Goal: Transaction & Acquisition: Obtain resource

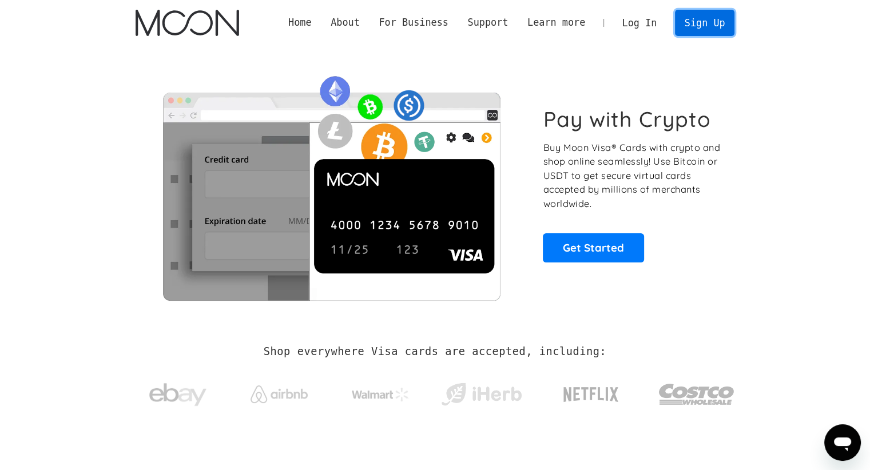
click at [705, 21] on link "Sign Up" at bounding box center [704, 23] width 59 height 26
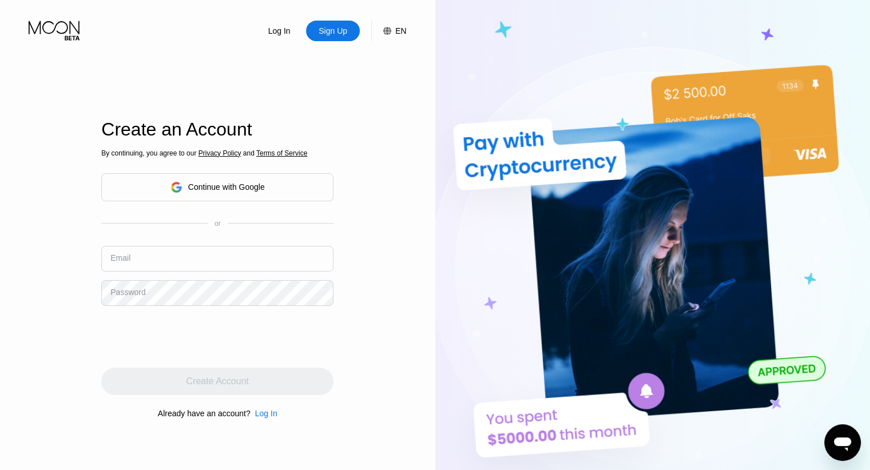
click at [268, 184] on div "Continue with Google" at bounding box center [217, 187] width 232 height 28
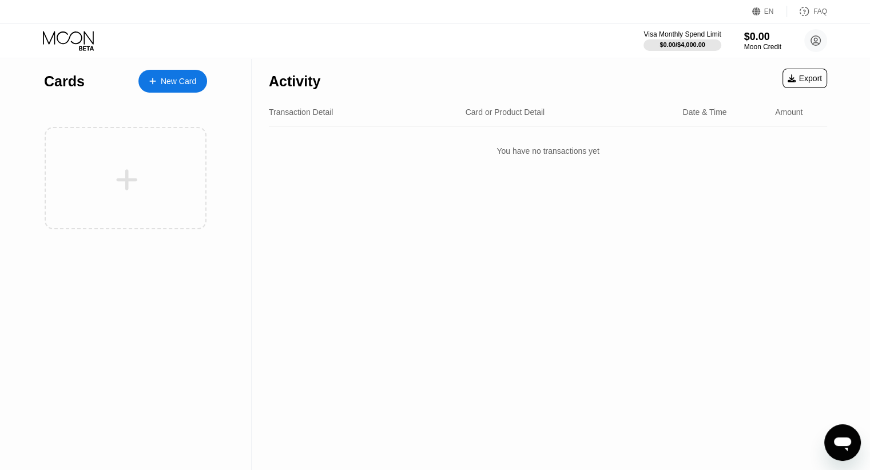
click at [170, 83] on div "New Card" at bounding box center [178, 82] width 35 height 10
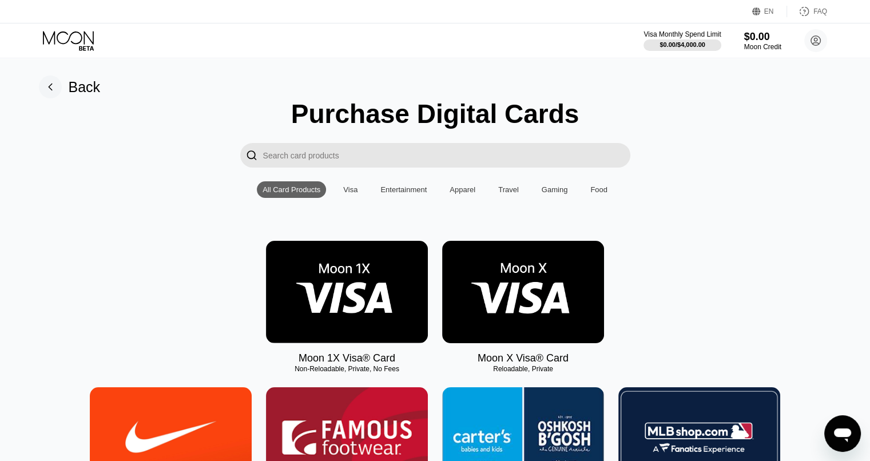
click at [382, 164] on input "Search card products" at bounding box center [446, 155] width 367 height 25
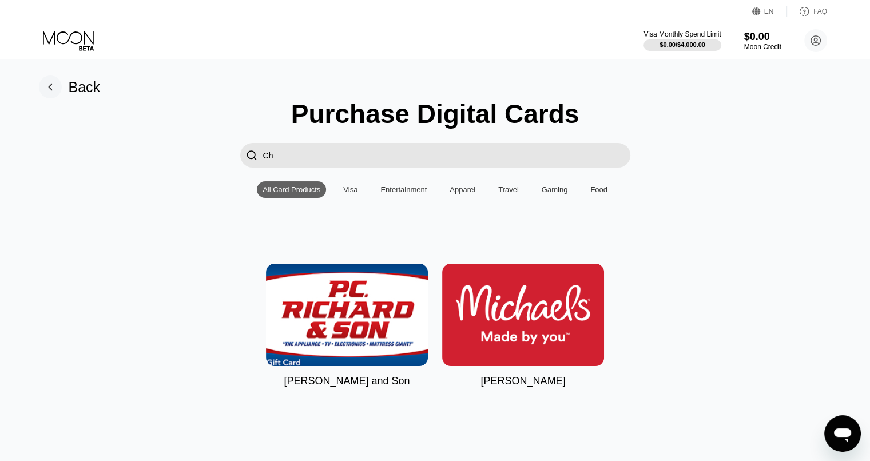
type input "C"
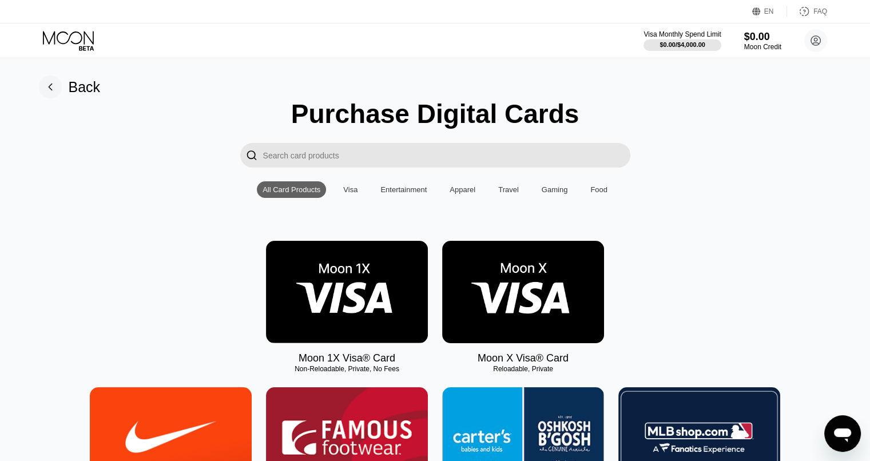
click at [349, 193] on div "Visa" at bounding box center [350, 189] width 14 height 9
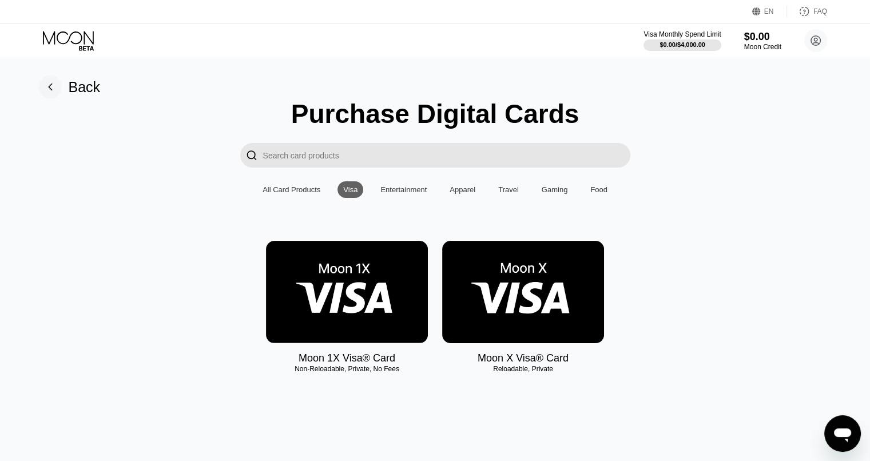
click at [543, 277] on img at bounding box center [523, 292] width 162 height 102
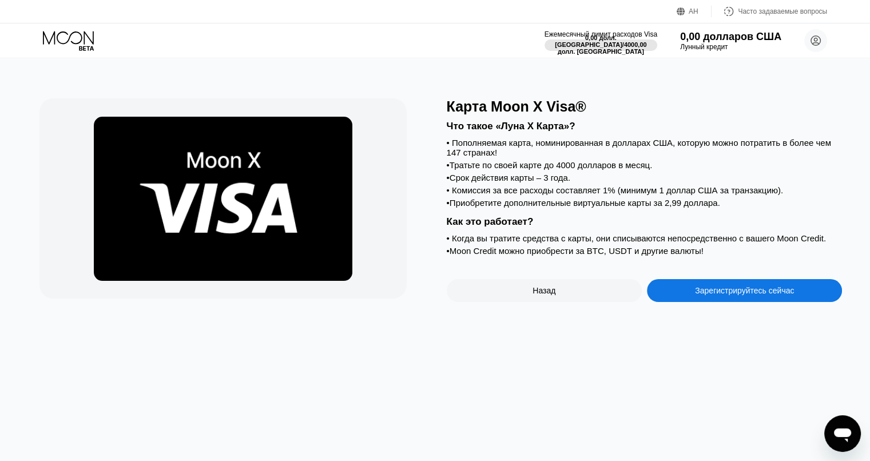
click at [447, 77] on div "Карта Moon X Visa® Что такое «Луна X Карта»? • Пополняемая карта, номинированна…" at bounding box center [435, 259] width 878 height 403
click at [743, 295] on font "Зарегистрируйтесь сейчас" at bounding box center [744, 290] width 99 height 9
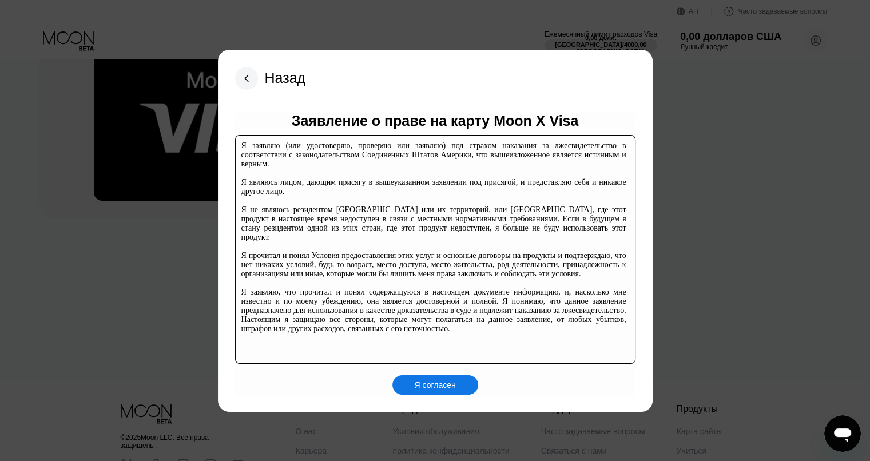
scroll to position [57, 0]
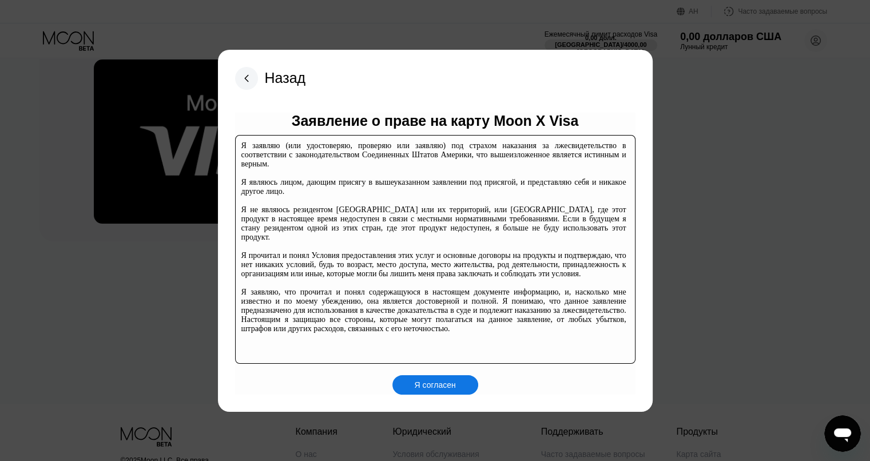
click at [463, 384] on div "Я согласен" at bounding box center [435, 384] width 86 height 19
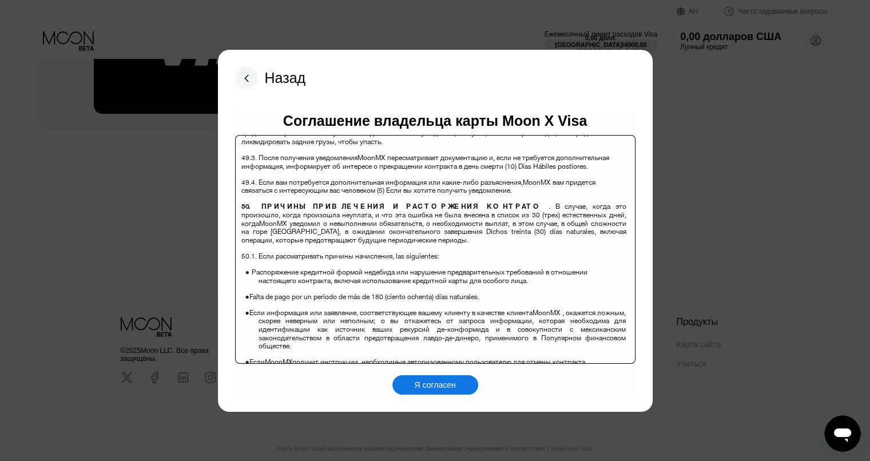
scroll to position [8037, 0]
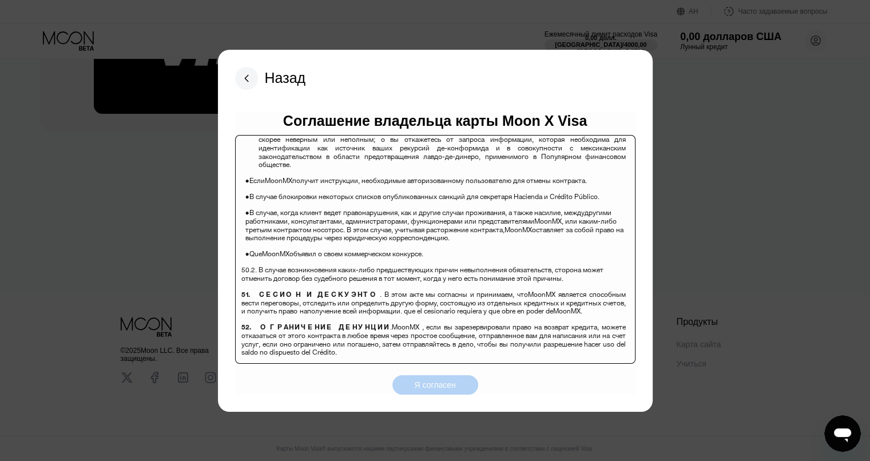
click at [433, 392] on div "Я согласен" at bounding box center [435, 384] width 86 height 19
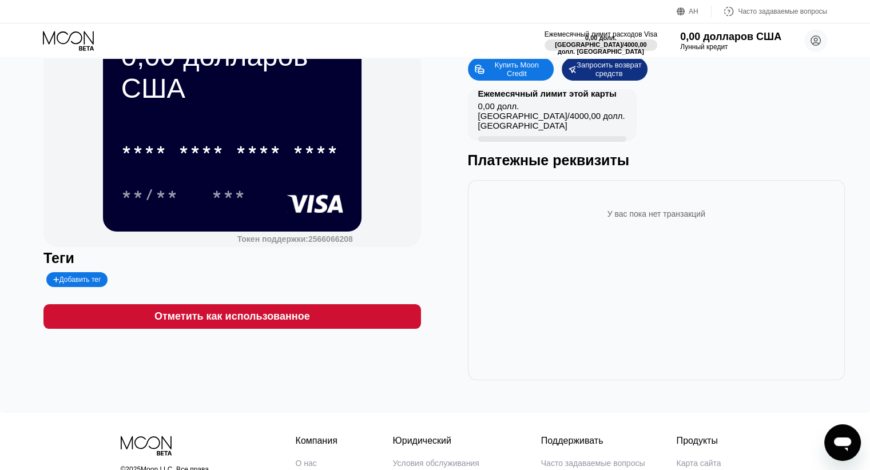
scroll to position [114, 0]
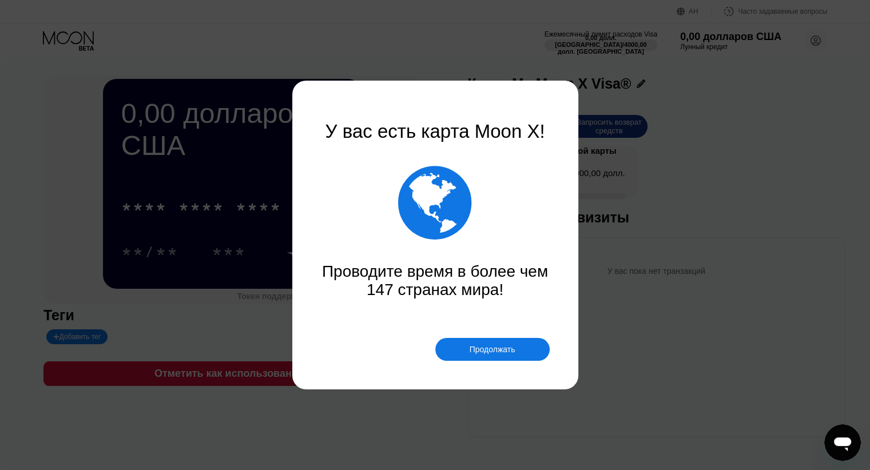
click at [488, 355] on div "Продолжать" at bounding box center [492, 349] width 114 height 23
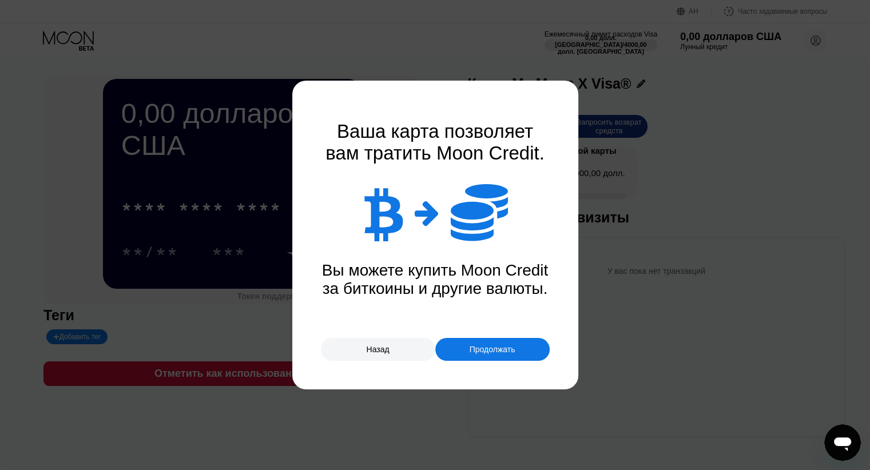
click at [486, 354] on font "Продолжать" at bounding box center [493, 349] width 46 height 9
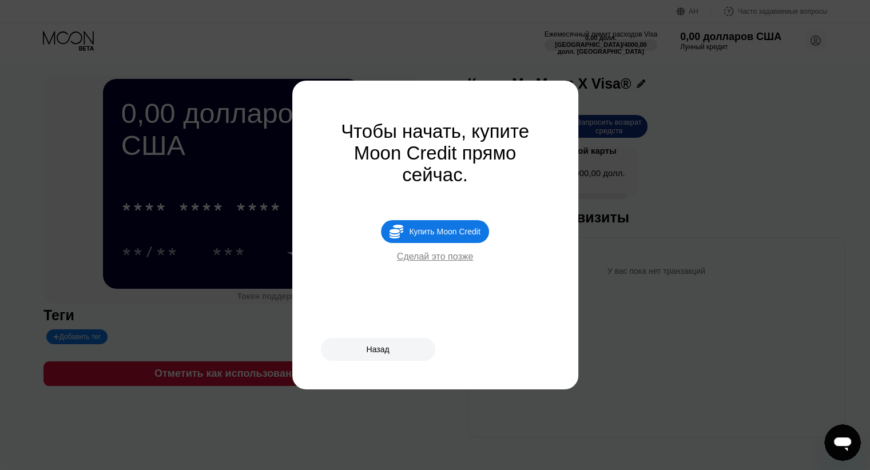
click at [663, 322] on div at bounding box center [439, 235] width 878 height 470
click at [562, 179] on div at bounding box center [439, 235] width 878 height 470
click at [765, 205] on div at bounding box center [439, 235] width 878 height 470
click at [446, 261] on font "Сделай это позже" at bounding box center [435, 257] width 77 height 10
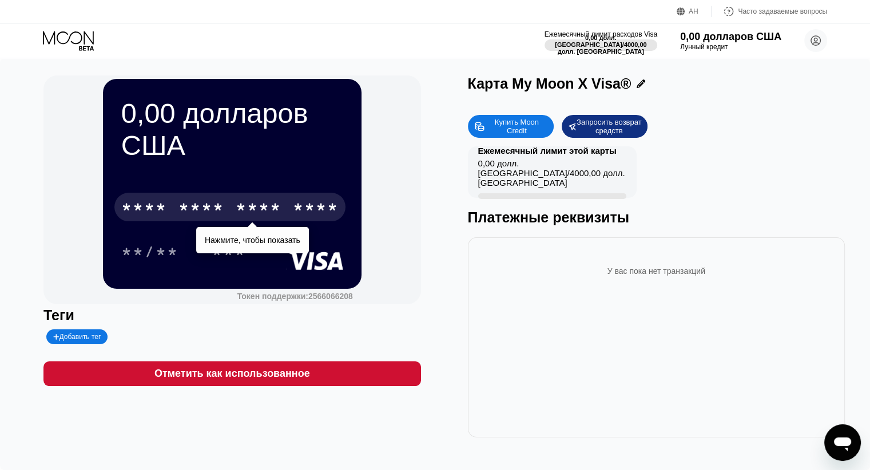
click at [252, 212] on font "*" at bounding box center [252, 209] width 11 height 18
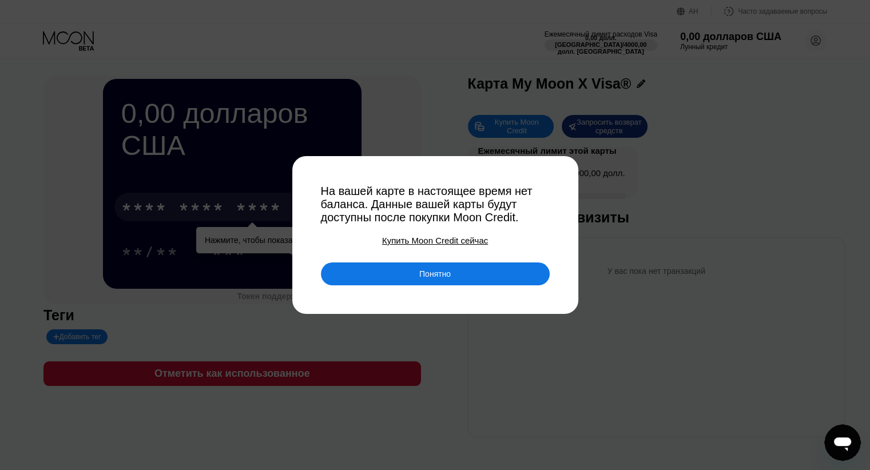
click at [368, 277] on div "Понятно" at bounding box center [435, 274] width 229 height 23
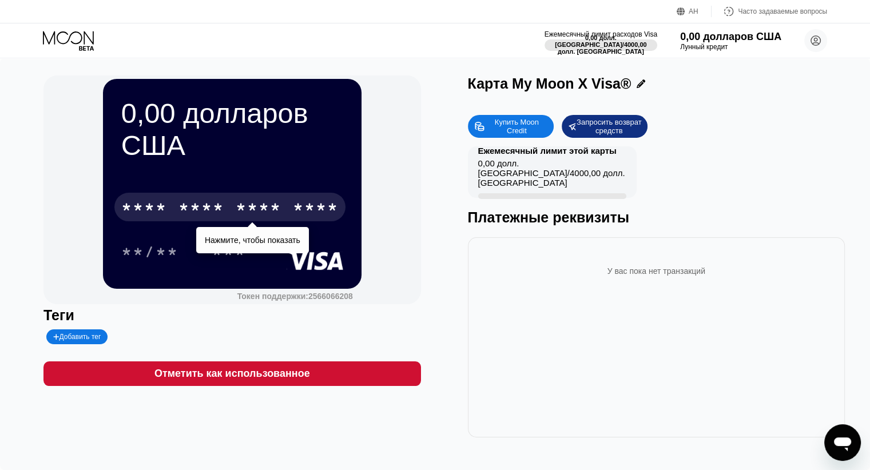
click at [507, 122] on font "Купить Moon Credit" at bounding box center [518, 126] width 46 height 17
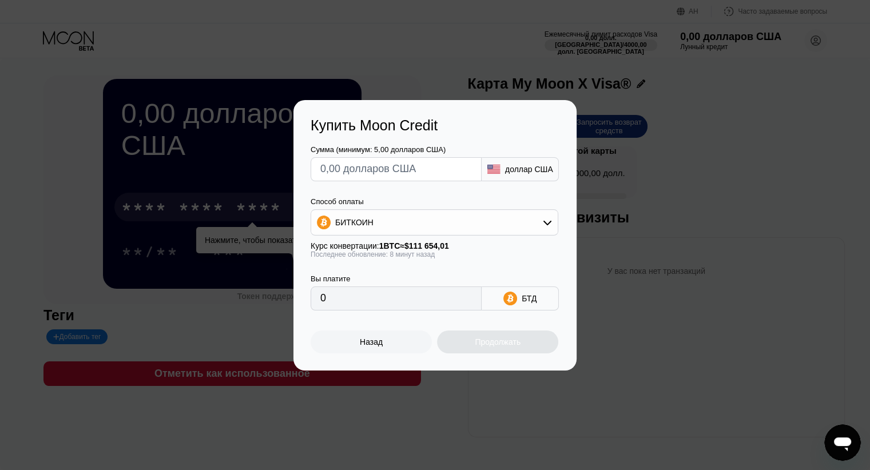
click at [439, 168] on input "text" at bounding box center [396, 169] width 152 height 23
click at [513, 229] on div "БИТКОИН" at bounding box center [434, 222] width 246 height 23
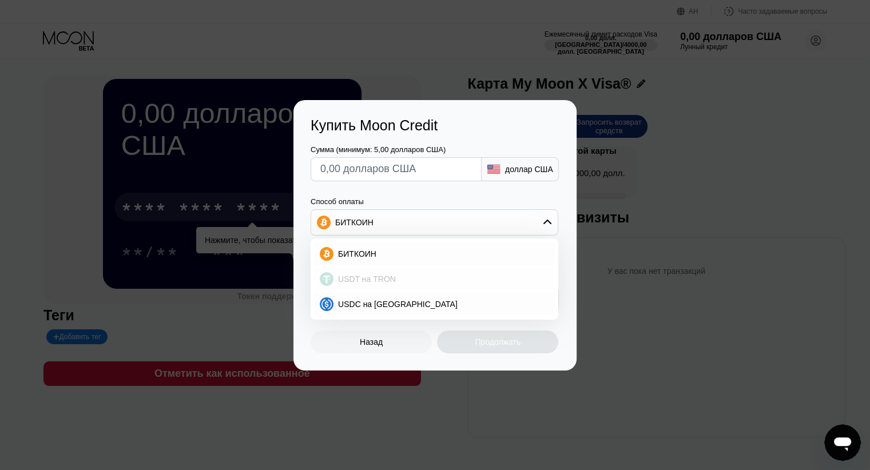
click at [457, 275] on div "USDT на TRON" at bounding box center [441, 279] width 216 height 9
type input "0.00"
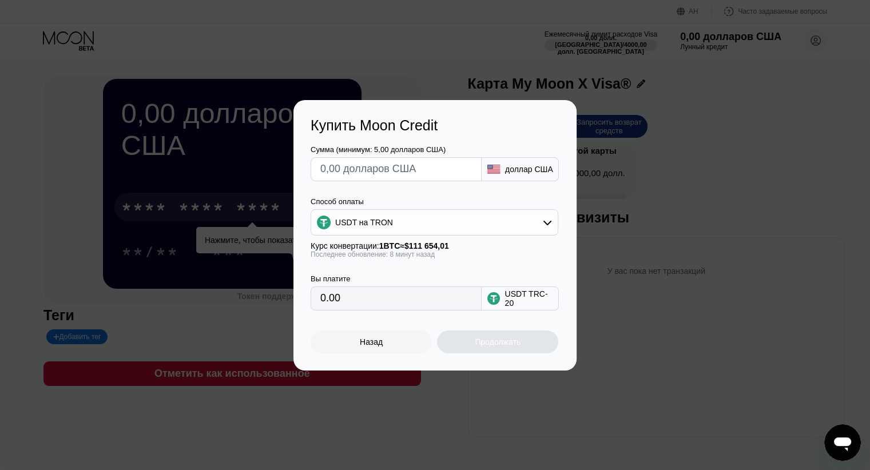
click at [412, 174] on input "text" at bounding box center [396, 169] width 152 height 23
type input "$5"
type input "5.05"
type input "$5"
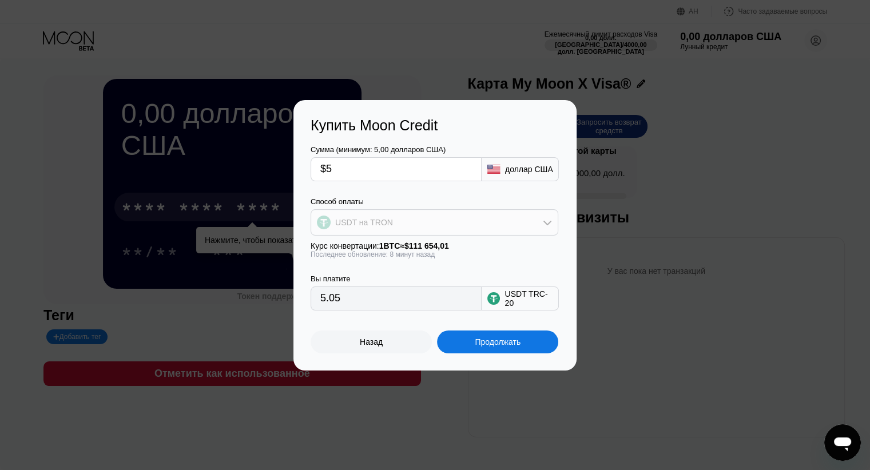
click at [400, 222] on div "USDT на TRON" at bounding box center [434, 222] width 246 height 23
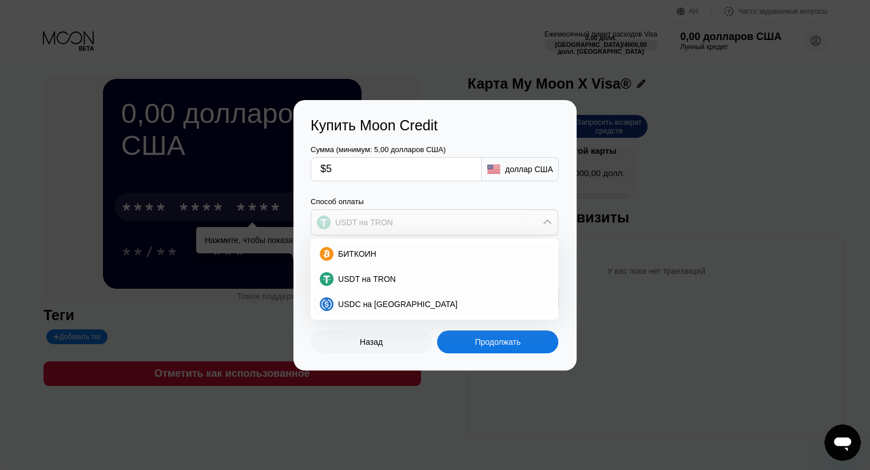
click at [400, 222] on div "USDT на TRON" at bounding box center [434, 222] width 246 height 23
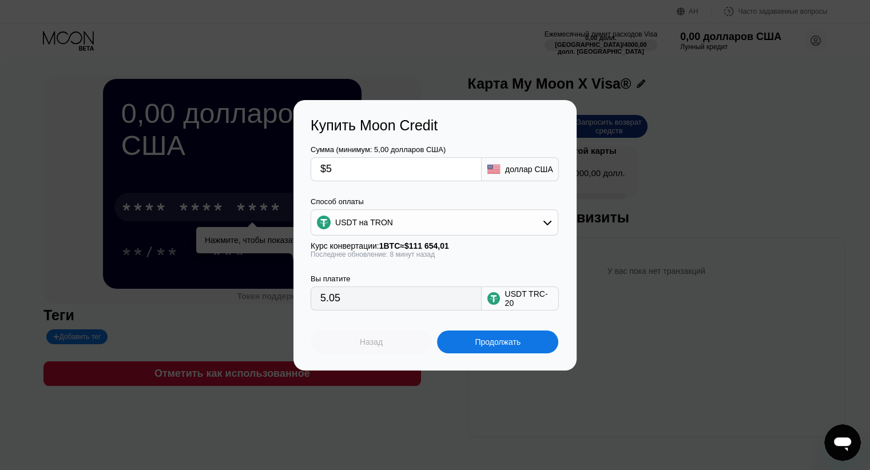
click at [385, 349] on div "Назад" at bounding box center [371, 342] width 121 height 23
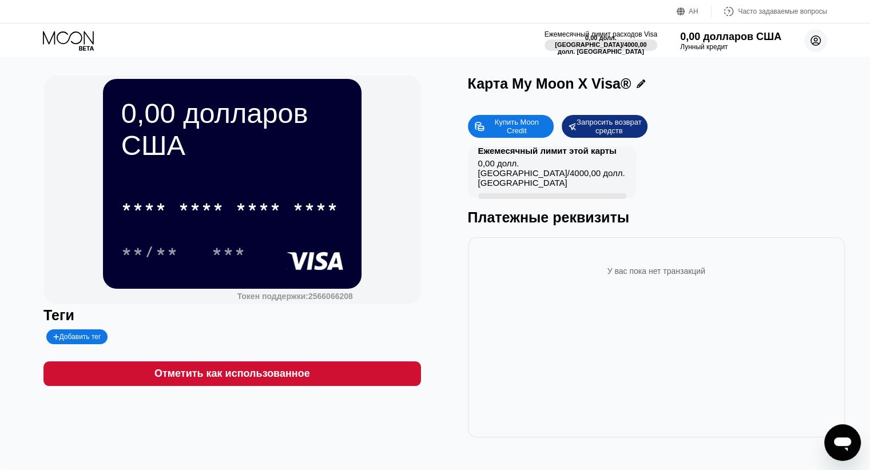
click at [821, 42] on circle at bounding box center [815, 40] width 23 height 23
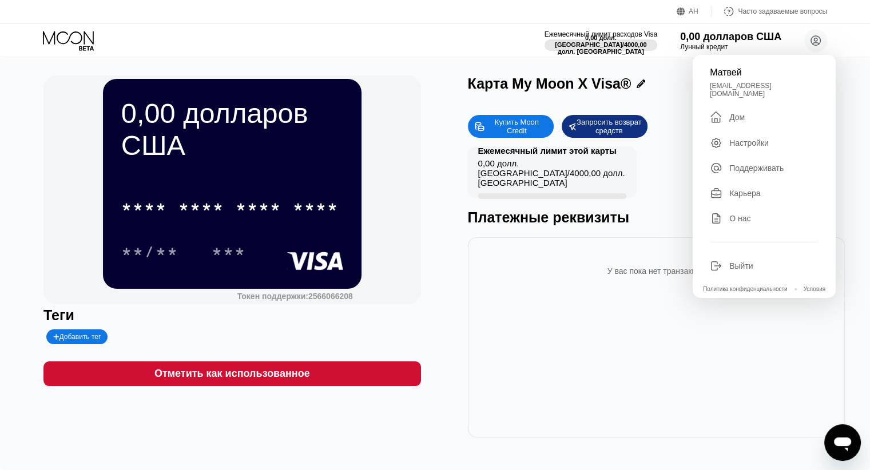
click at [725, 139] on div "Настройки" at bounding box center [764, 143] width 109 height 13
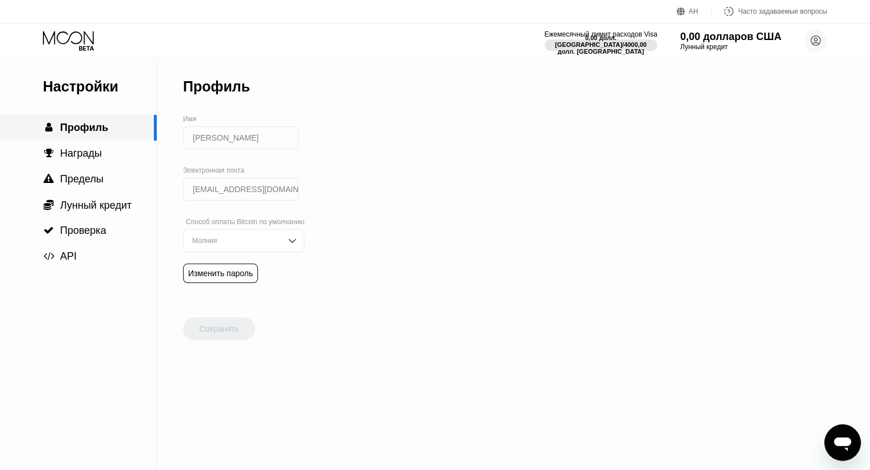
click at [101, 133] on font "Профиль" at bounding box center [84, 127] width 48 height 11
click at [818, 45] on circle at bounding box center [815, 40] width 23 height 23
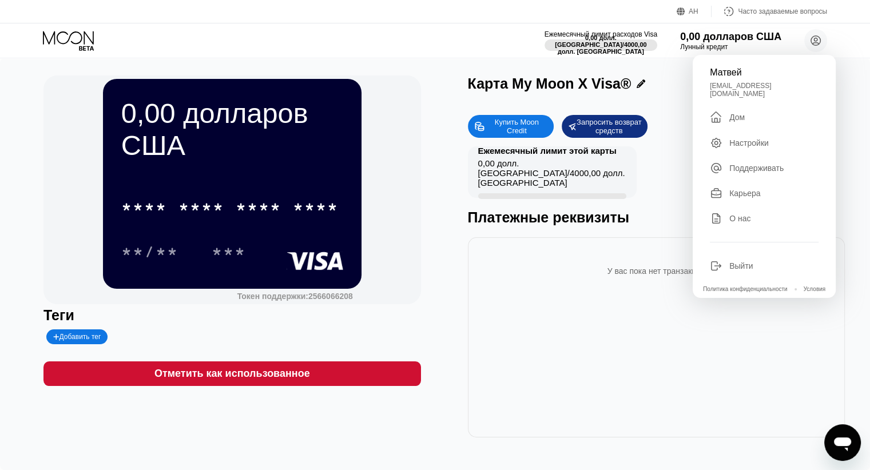
click at [535, 249] on div "У вас пока нет транзакций" at bounding box center [656, 337] width 377 height 200
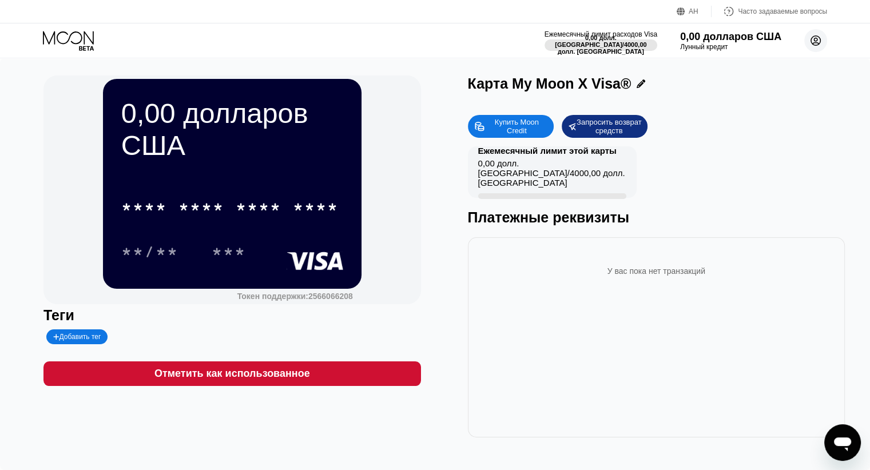
click at [816, 40] on circle at bounding box center [815, 40] width 23 height 23
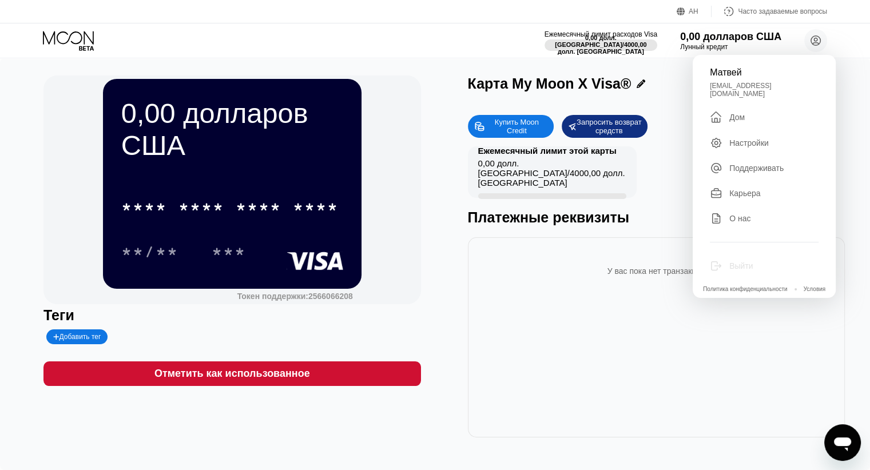
click at [745, 261] on font "Выйти" at bounding box center [740, 265] width 23 height 9
